Goal: Check status: Check status

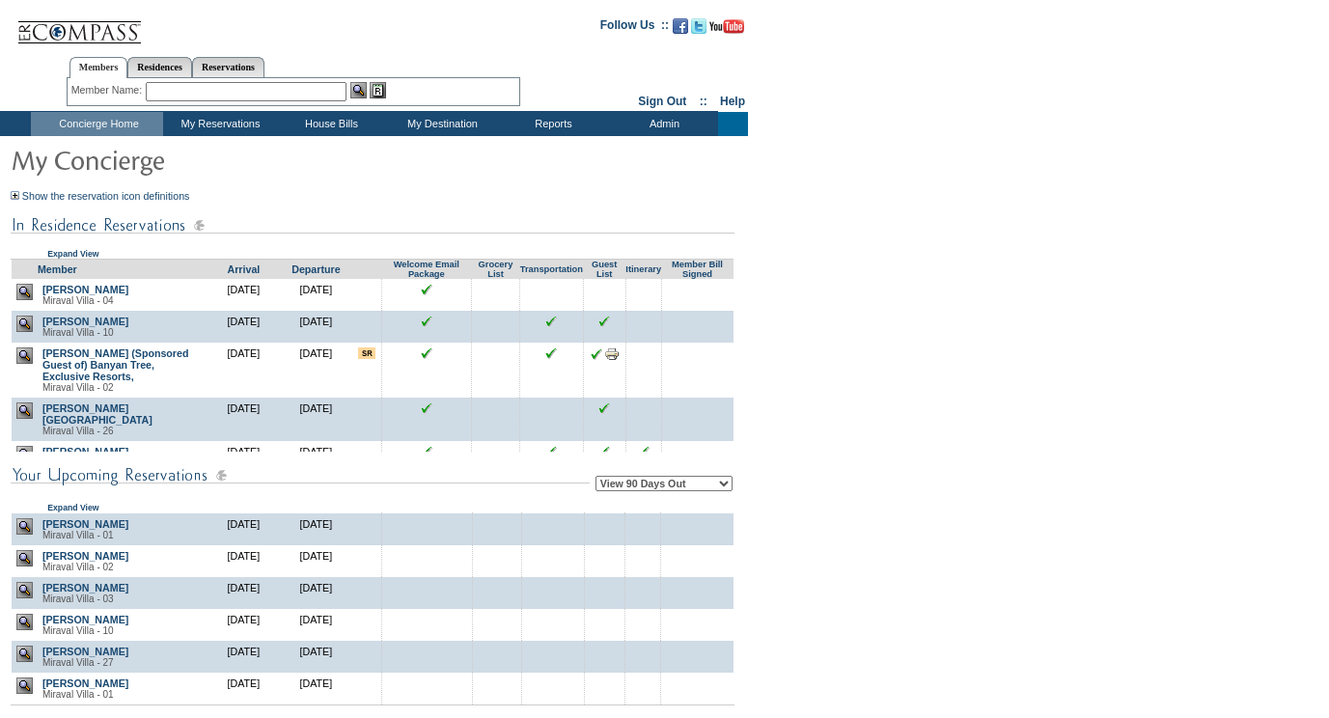
scroll to position [4151, 0]
click at [24, 535] on img at bounding box center [24, 526] width 16 height 16
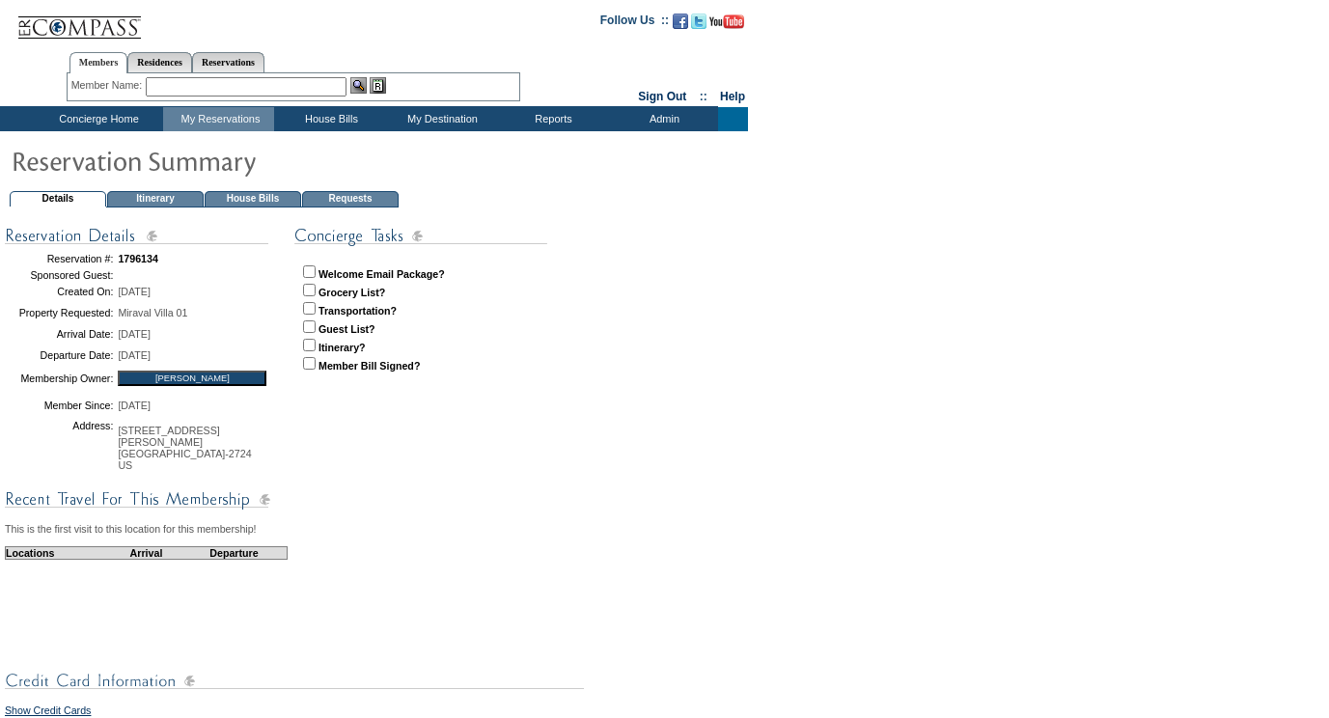
click at [311, 270] on input "checkbox" at bounding box center [309, 271] width 13 height 13
checkbox input "true"
click at [311, 326] on input "checkbox" at bounding box center [309, 327] width 13 height 13
checkbox input "true"
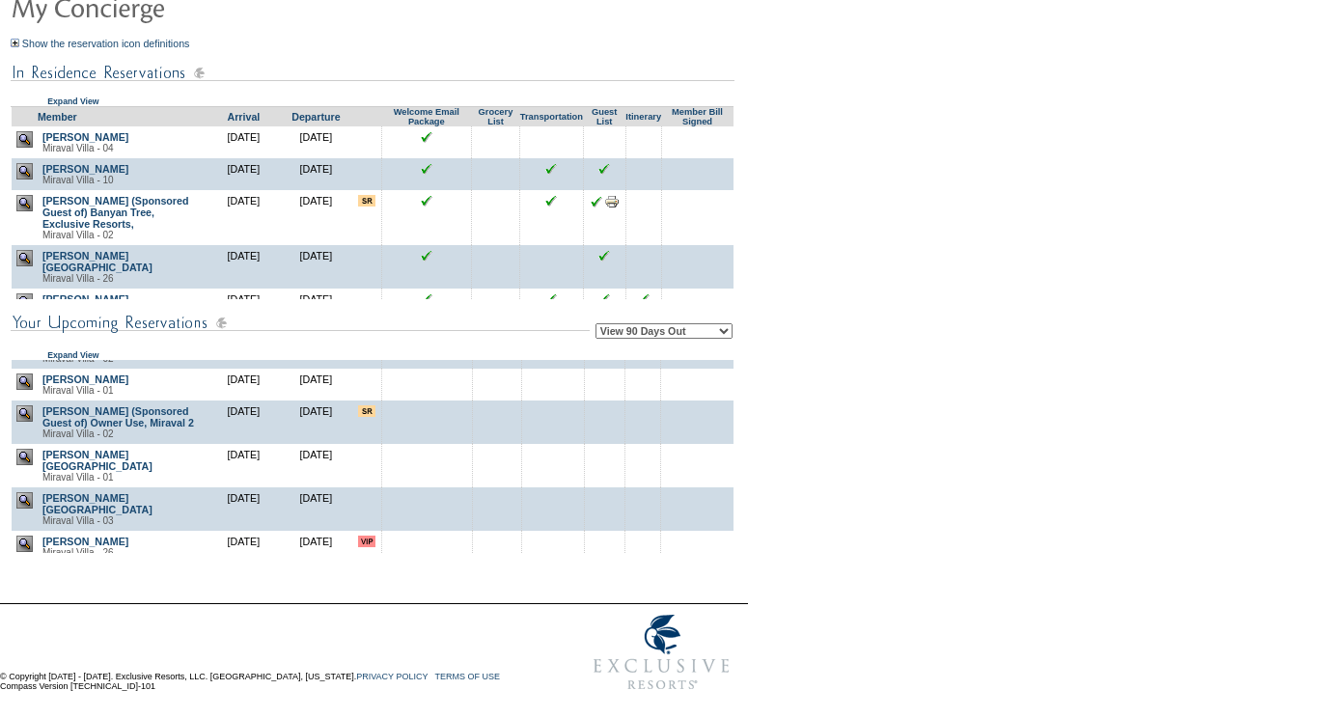
scroll to position [3275, 0]
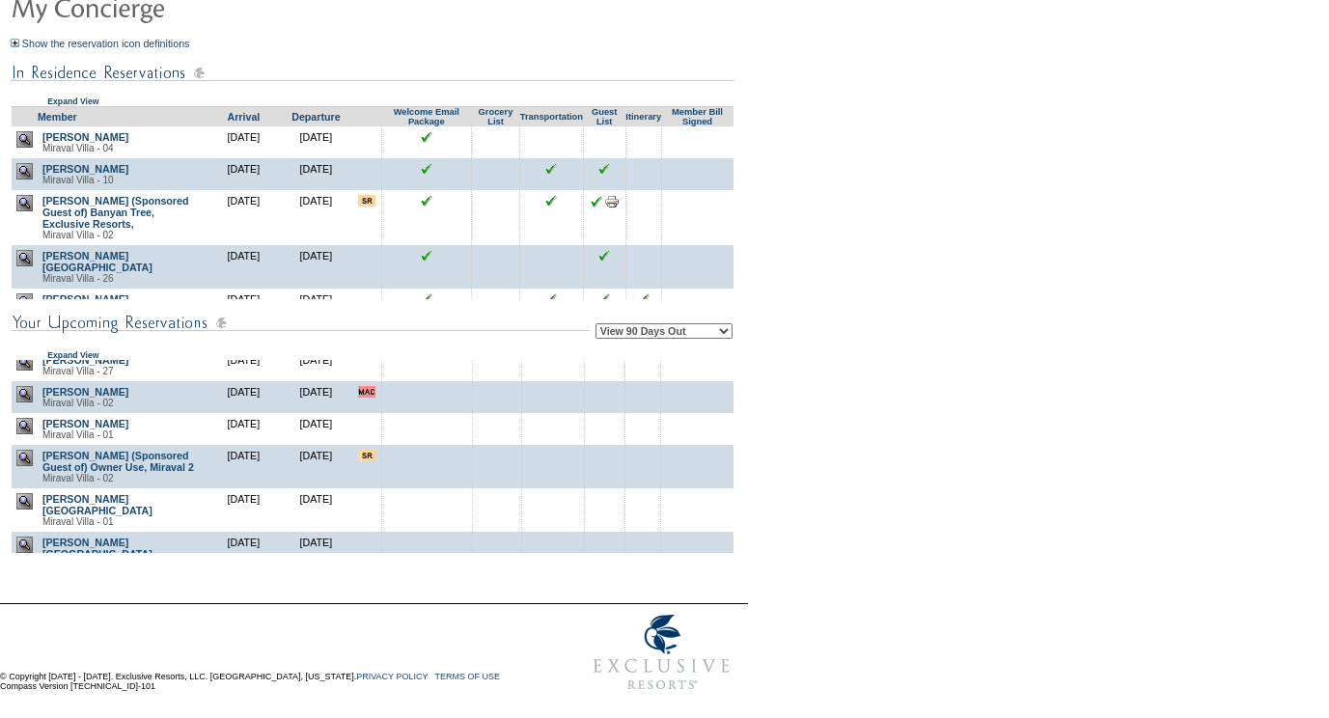
click at [25, 275] on img at bounding box center [24, 267] width 16 height 16
